Goal: Find specific page/section: Find specific page/section

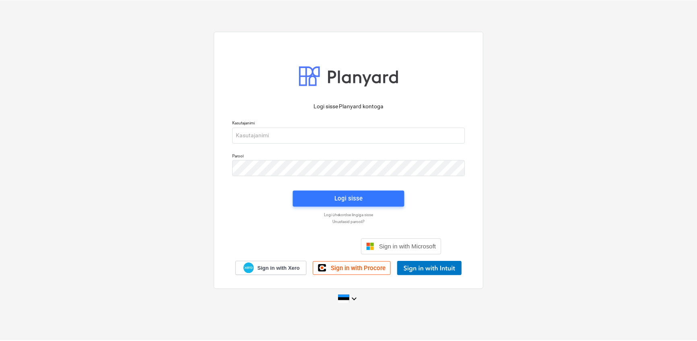
scroll to position [2411, 0]
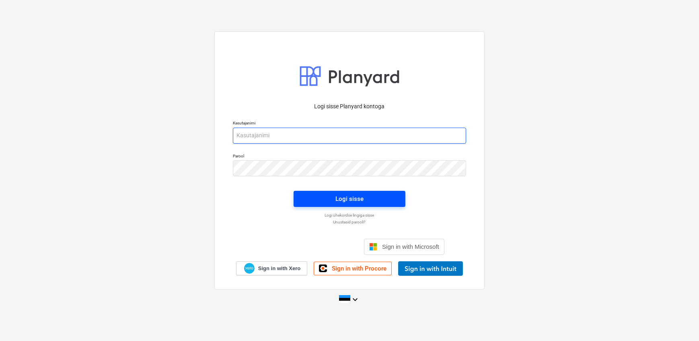
type input "[EMAIL_ADDRESS][DOMAIN_NAME]"
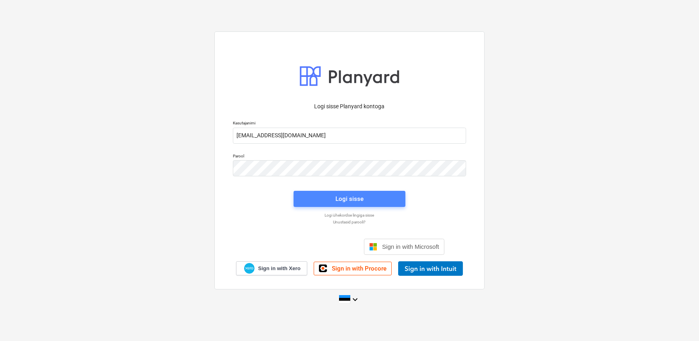
click at [325, 197] on span "Logi sisse" at bounding box center [349, 199] width 93 height 10
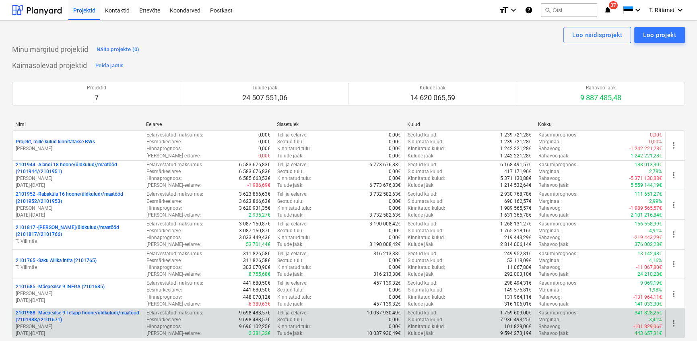
click at [76, 314] on p "2101988 - Mäepealse 9 I etapp hoone/üldkulud//maatööd (2101988//2101671)" at bounding box center [78, 316] width 124 height 14
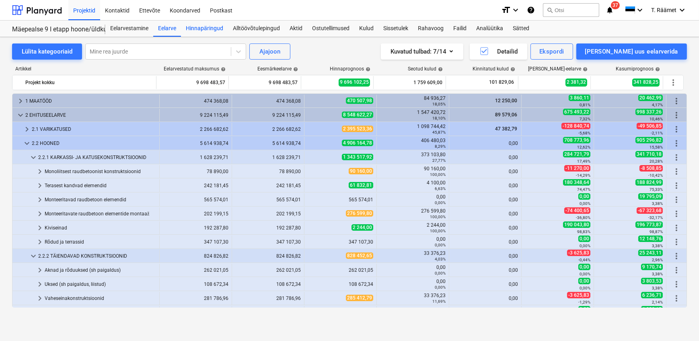
click at [212, 27] on div "Hinnapäringud" at bounding box center [204, 29] width 47 height 16
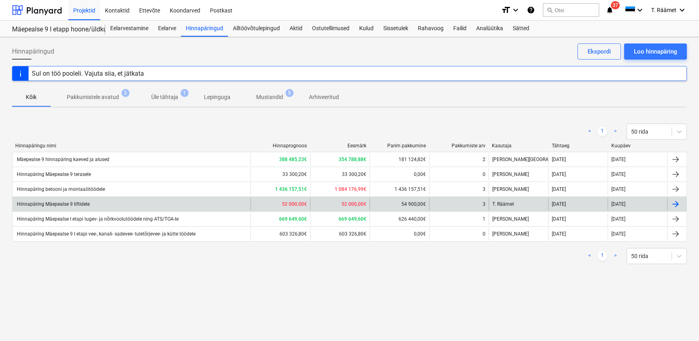
click at [91, 205] on div "Hinnapäring Mäepealse 9 liftidele" at bounding box center [131, 204] width 238 height 13
